Goal: Task Accomplishment & Management: Use online tool/utility

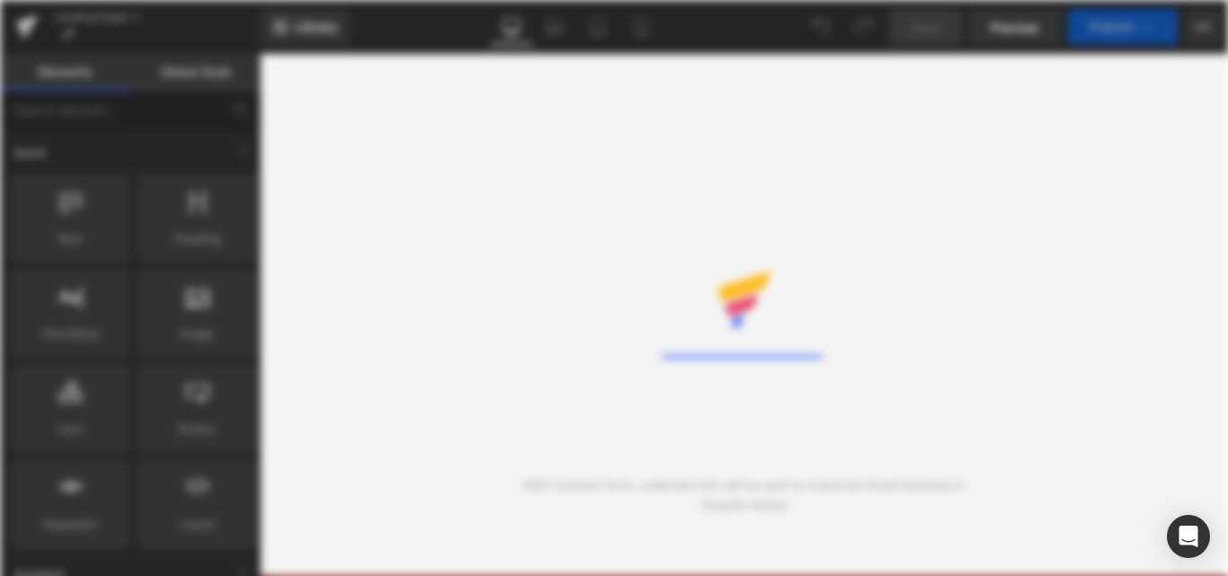
click at [569, 258] on div "Rendering Content" at bounding box center [614, 288] width 1228 height 576
click at [567, 258] on div at bounding box center [613, 288] width 165 height 83
